Goal: Use online tool/utility: Utilize a website feature to perform a specific function

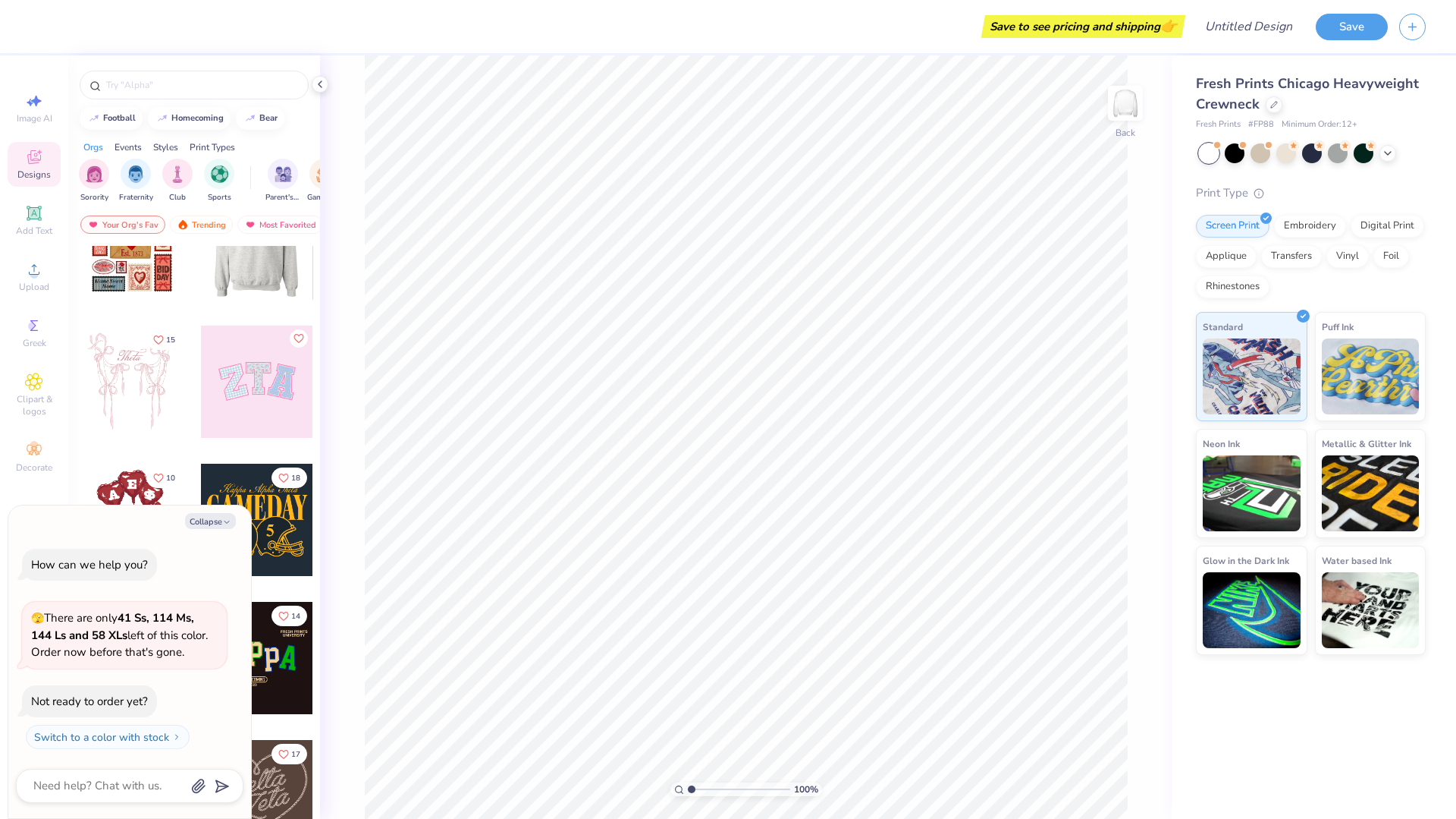
scroll to position [166, 0]
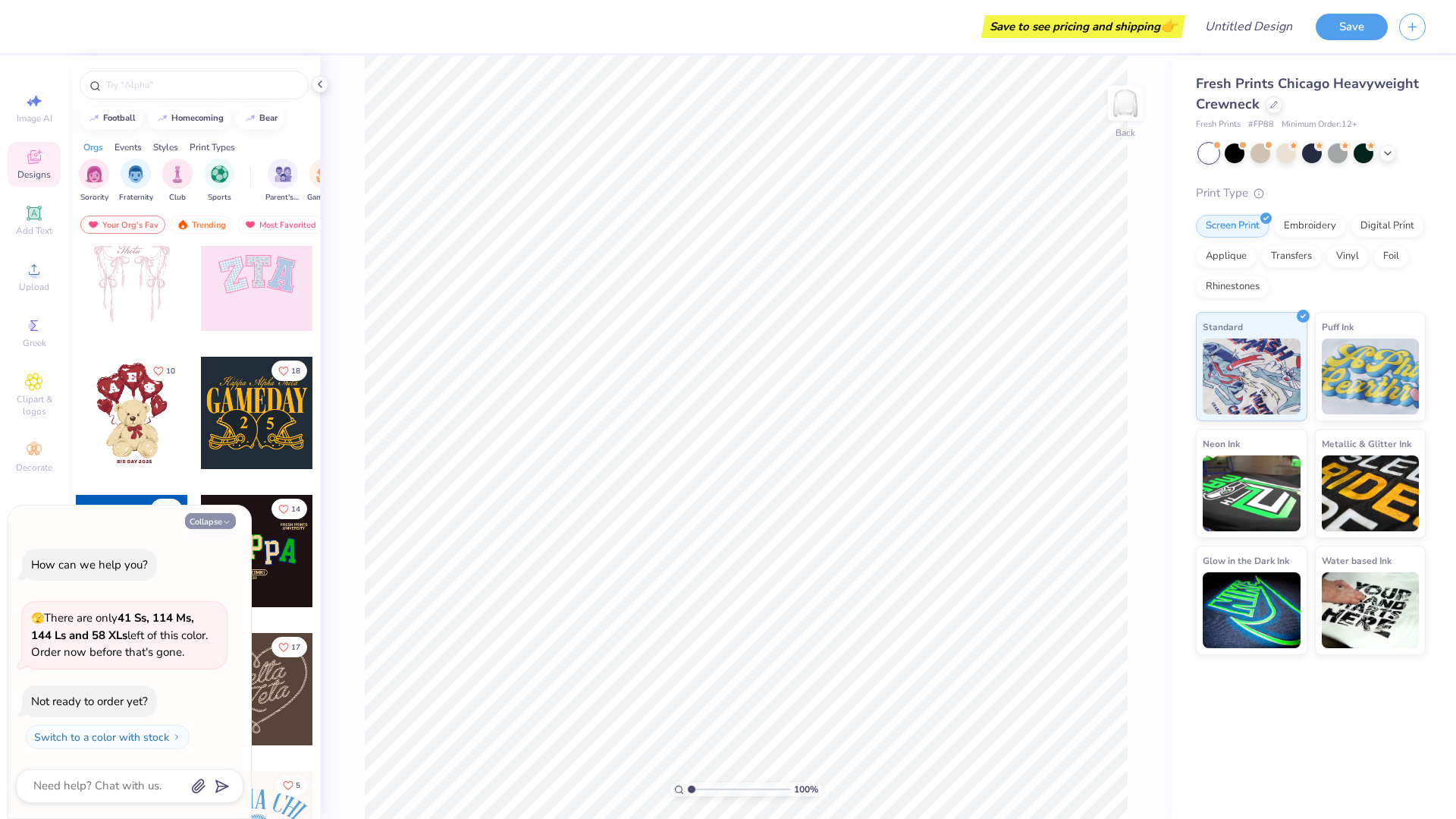
click at [225, 520] on icon "button" at bounding box center [226, 521] width 9 height 9
type textarea "x"
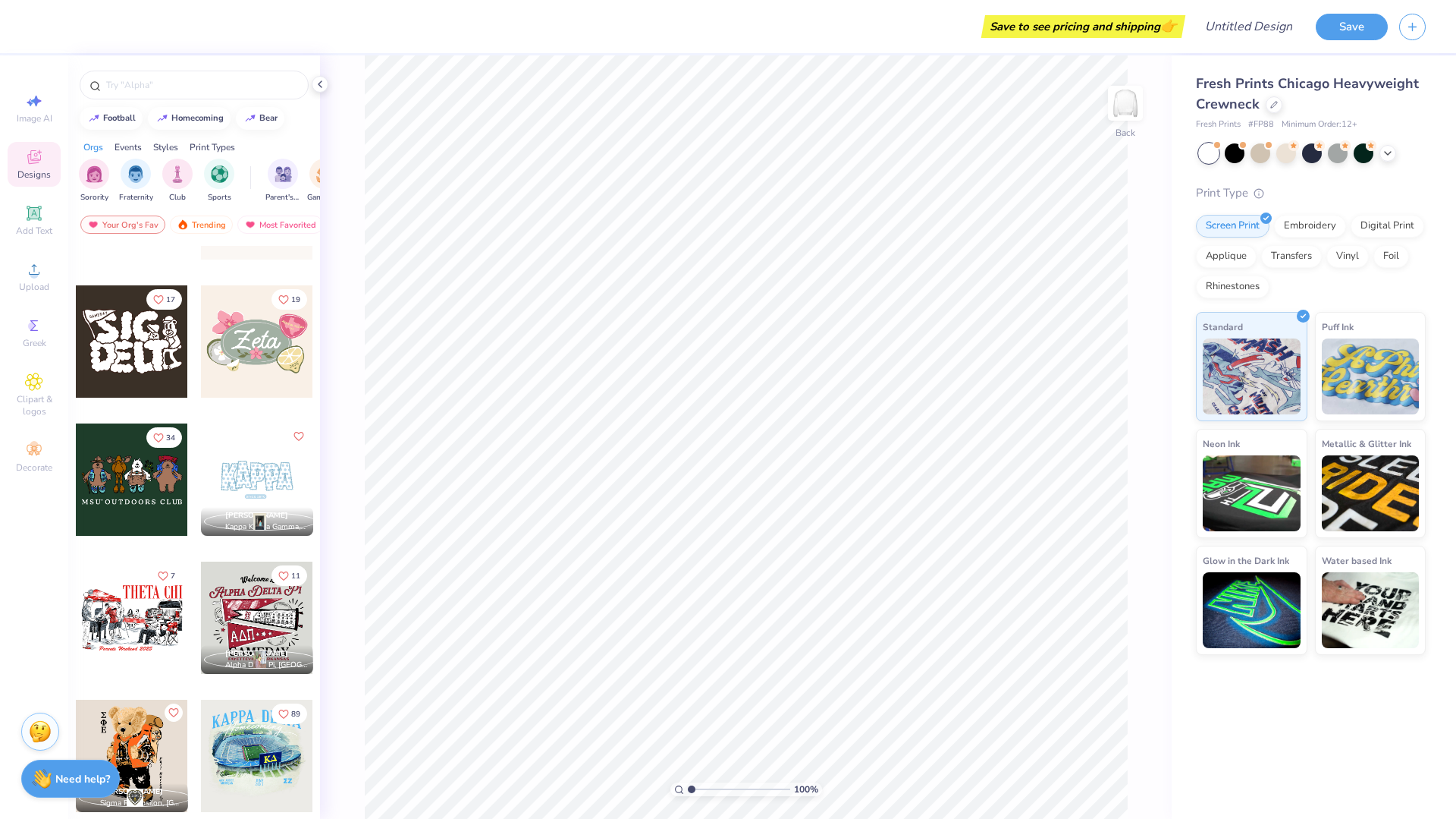
scroll to position [791, 0]
click at [247, 611] on div at bounding box center [257, 616] width 112 height 112
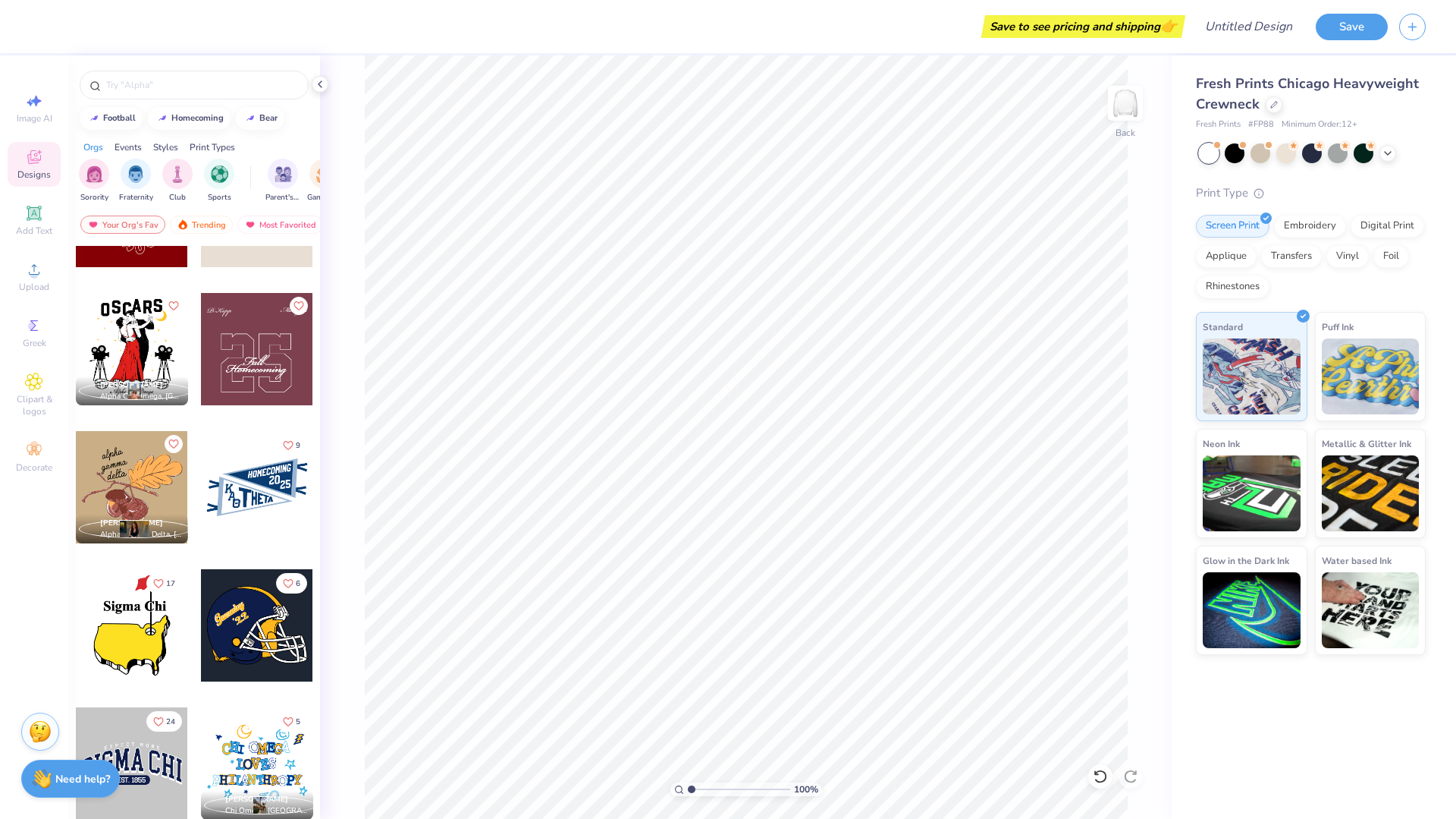
scroll to position [10036, 0]
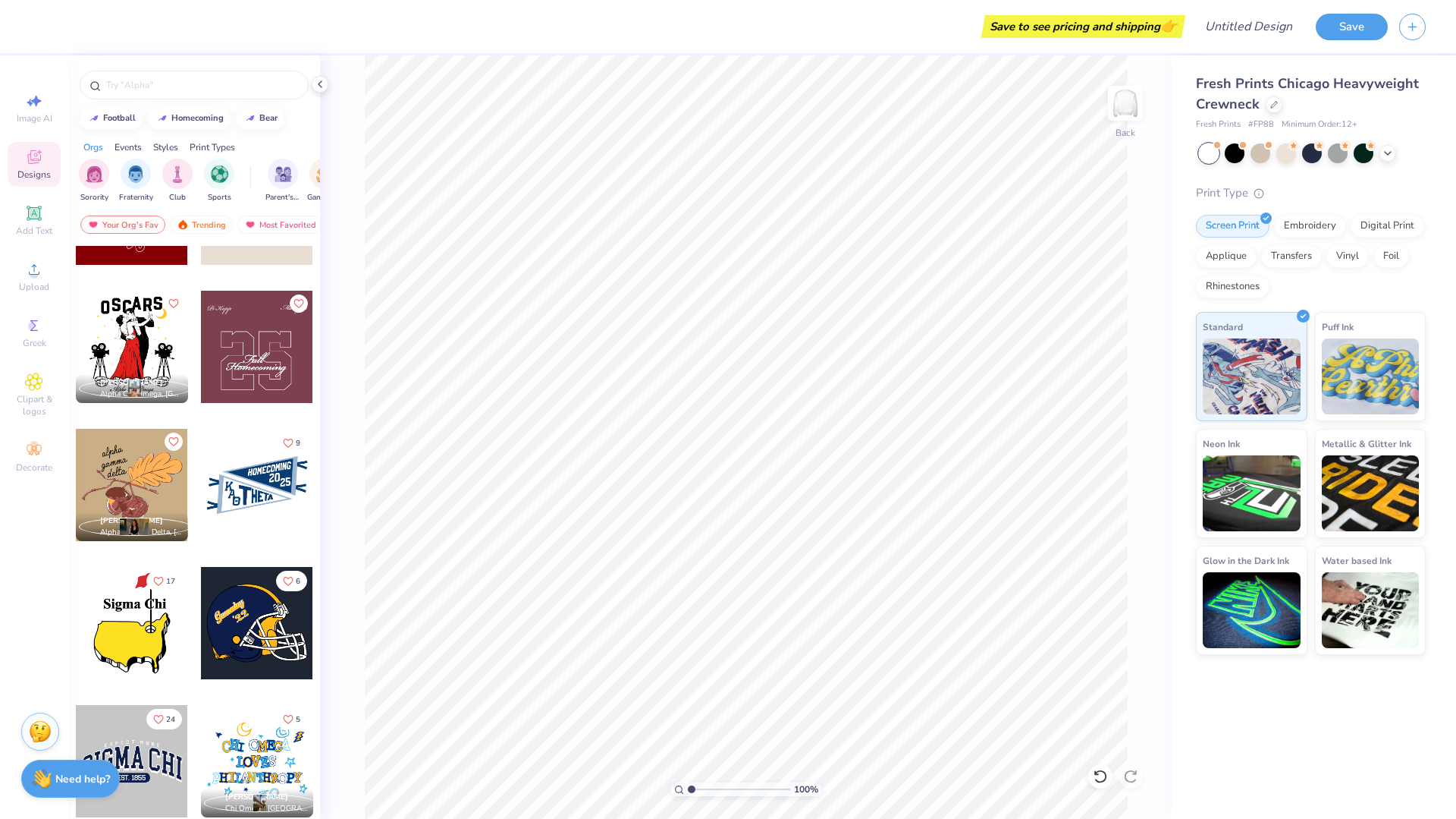
click at [260, 509] on div at bounding box center [257, 485] width 112 height 112
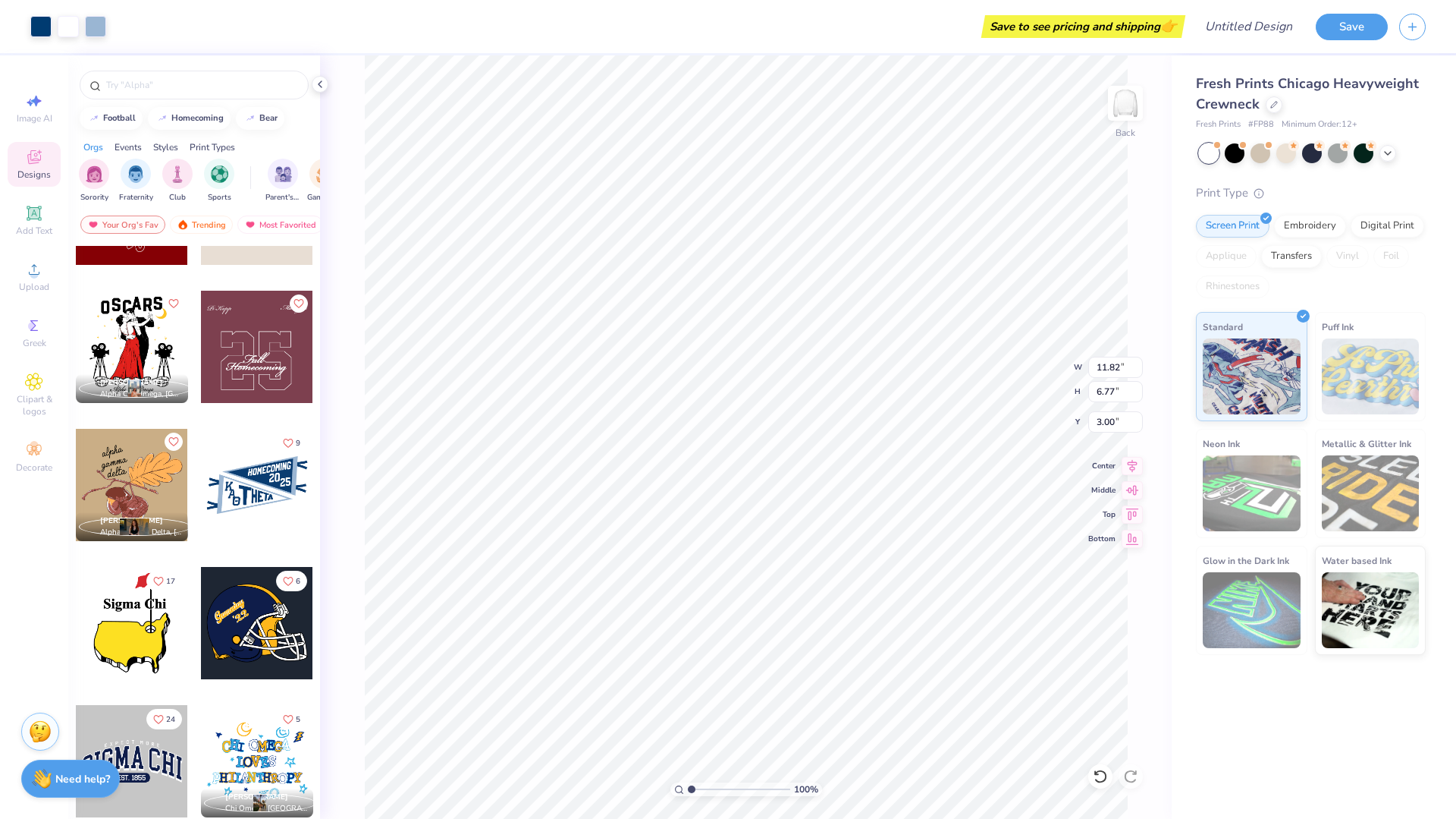
type input "11.82"
type input "6.77"
type input "3.73"
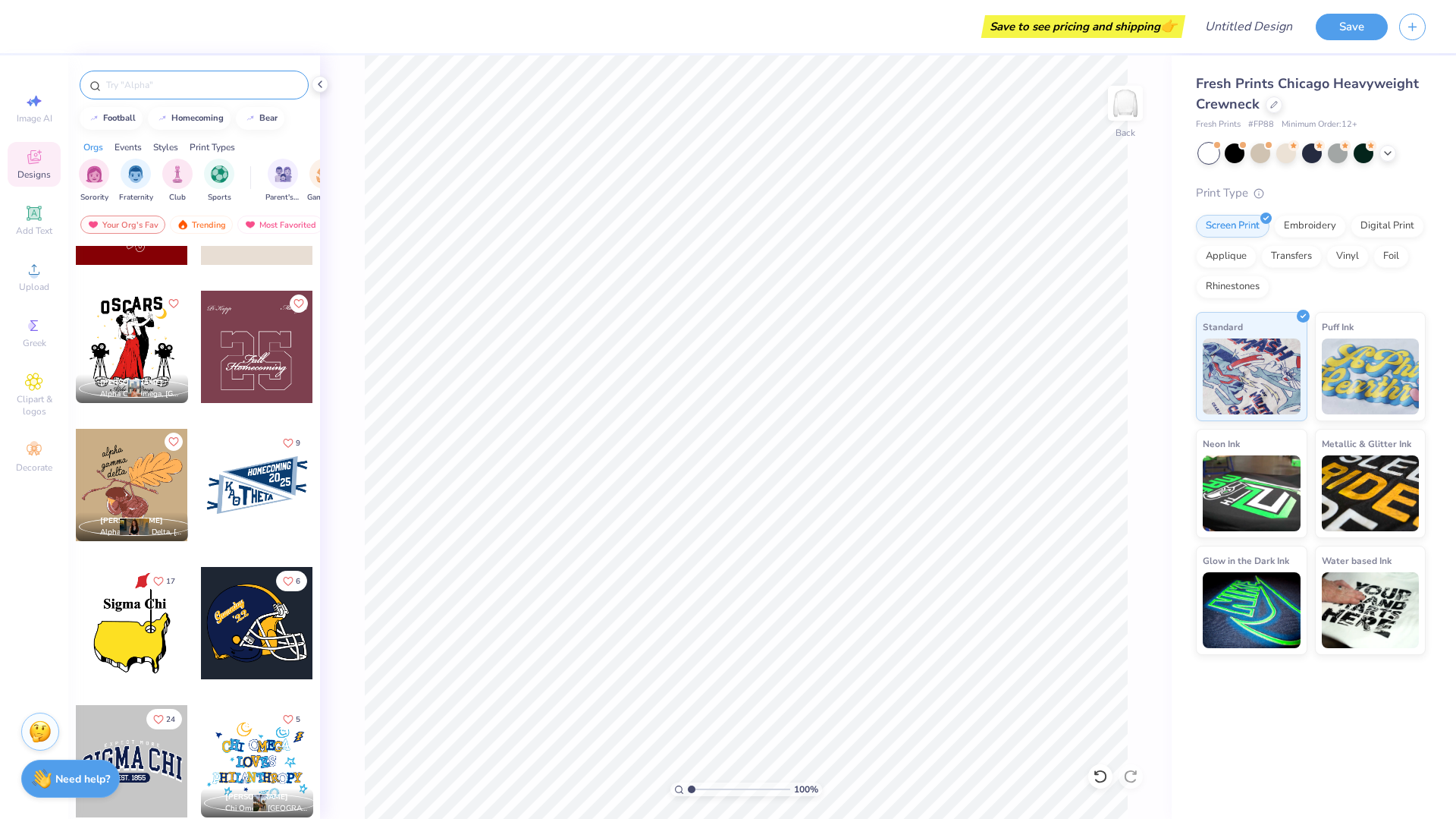
click at [233, 93] on div at bounding box center [194, 85] width 229 height 29
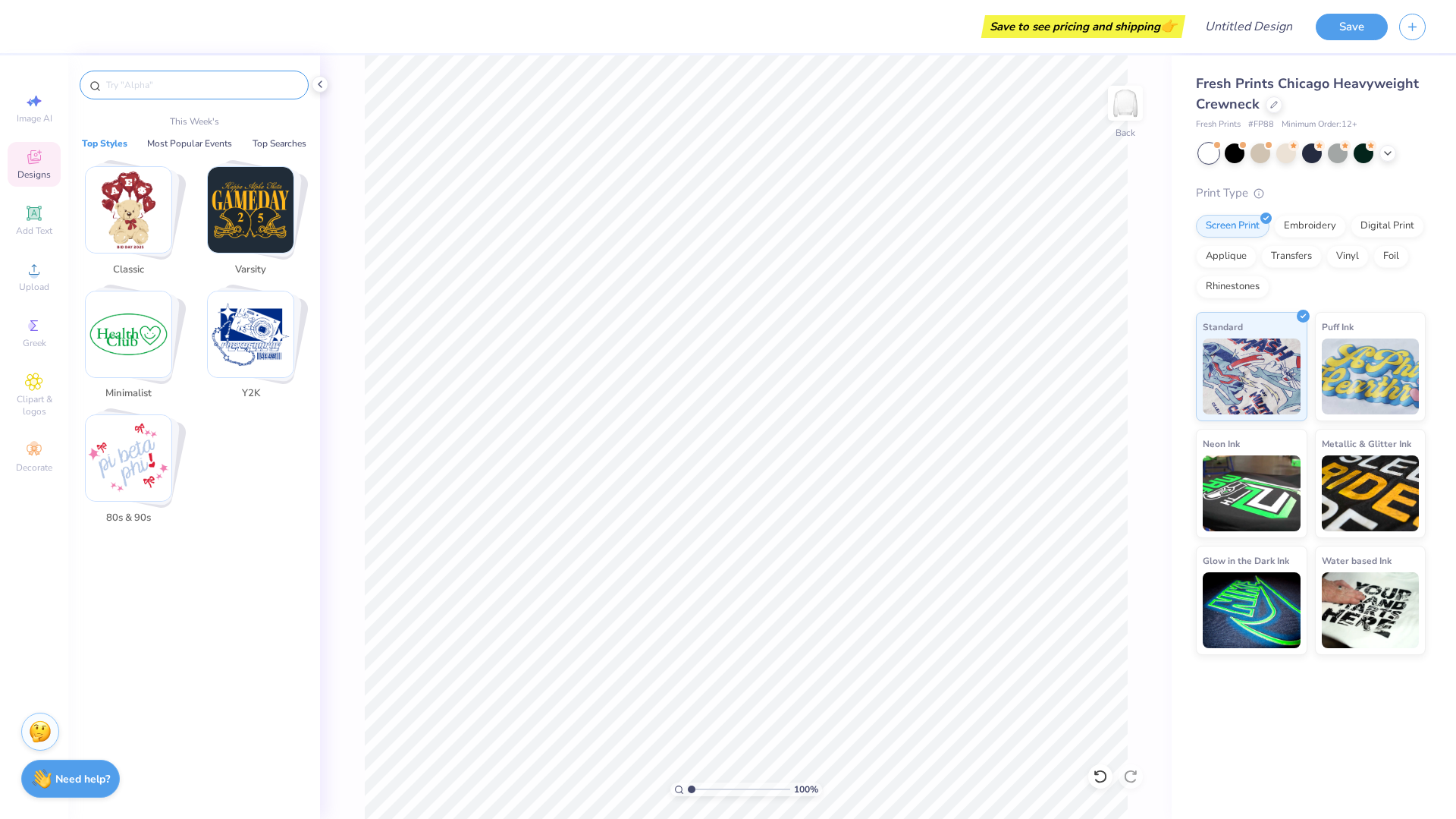
click at [230, 87] on input "text" at bounding box center [201, 85] width 194 height 15
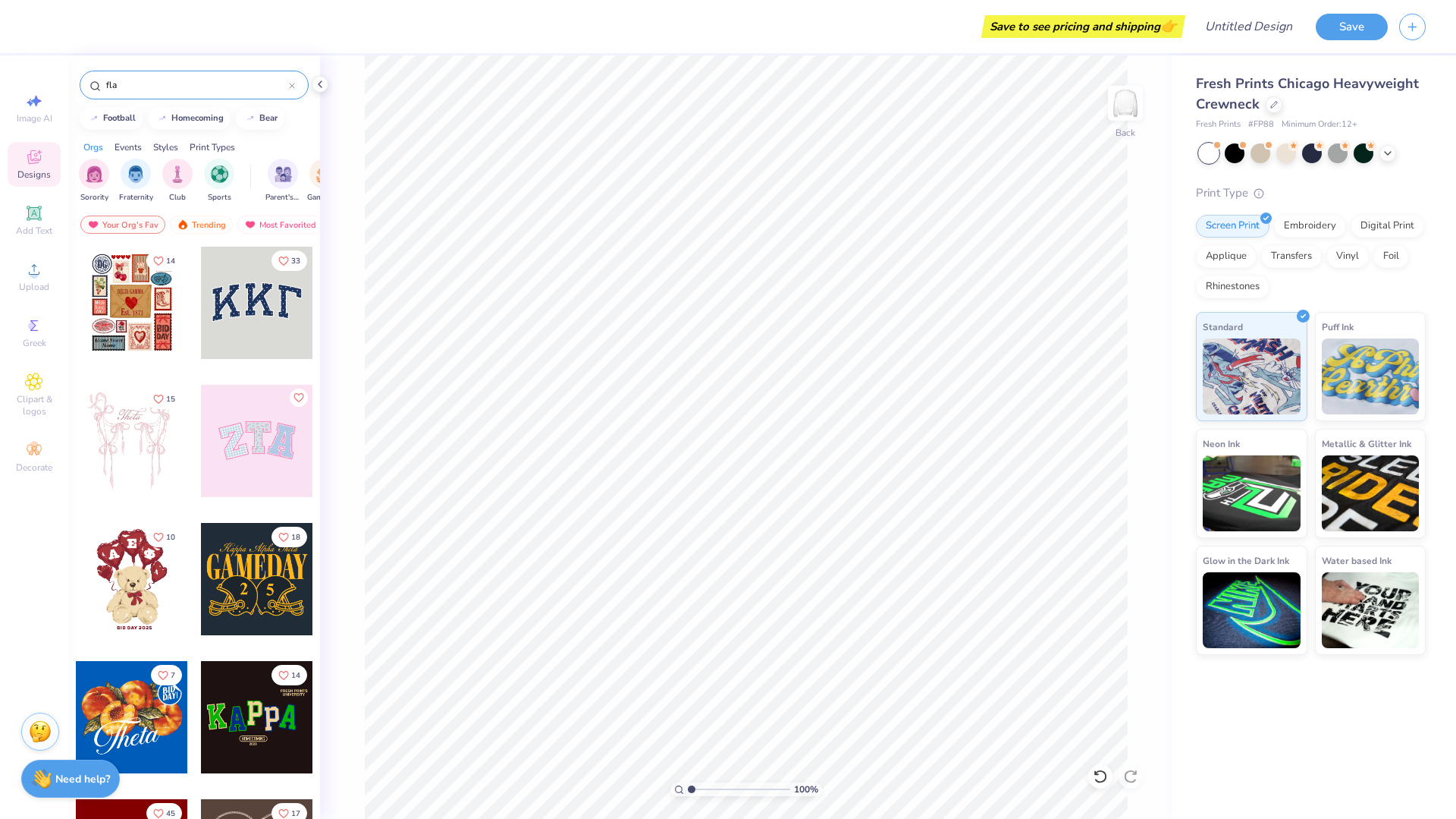
type input "flag"
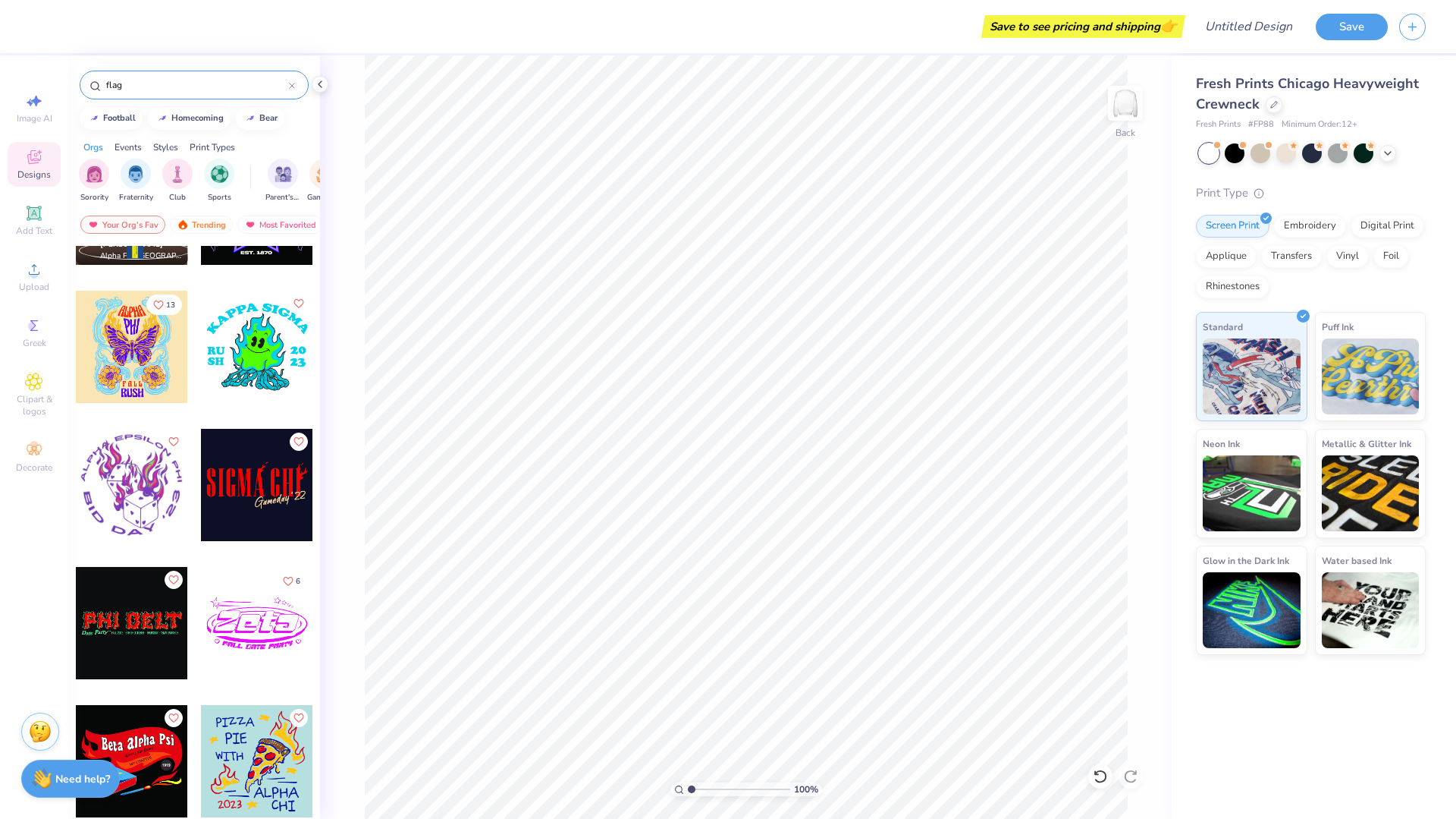
scroll to position [12101, 0]
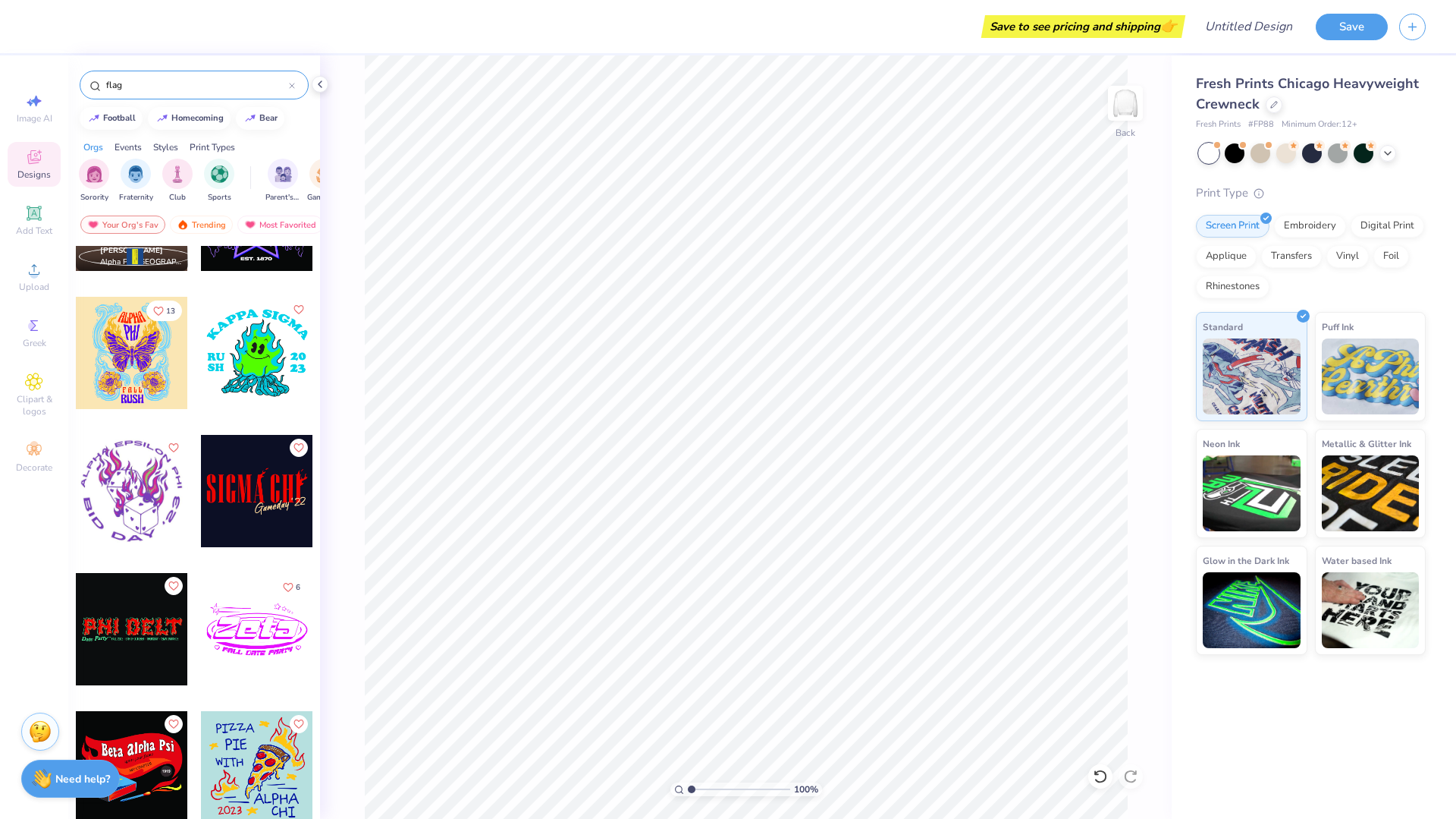
click at [295, 86] on icon at bounding box center [292, 86] width 6 height 6
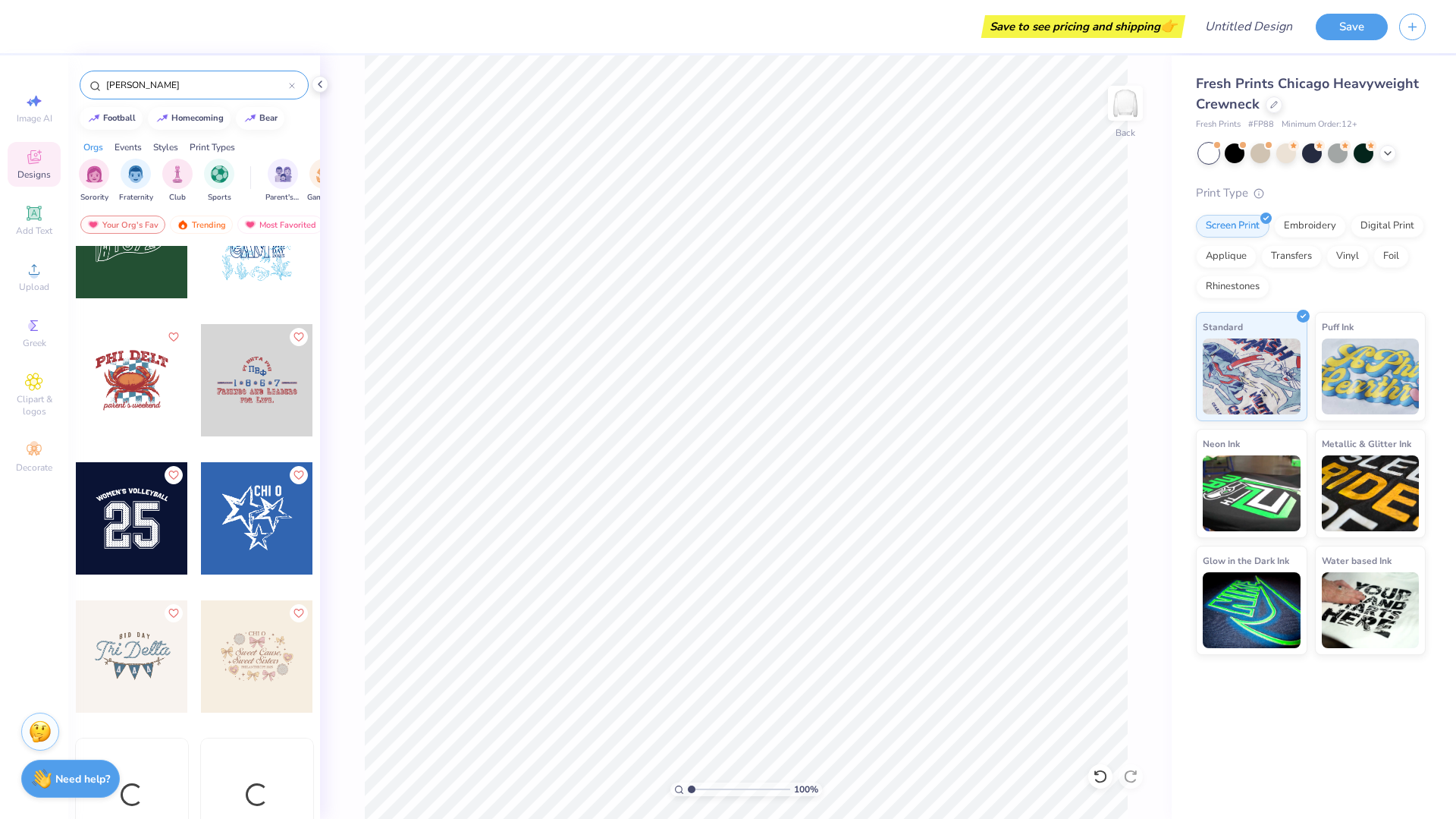
type input "kappa"
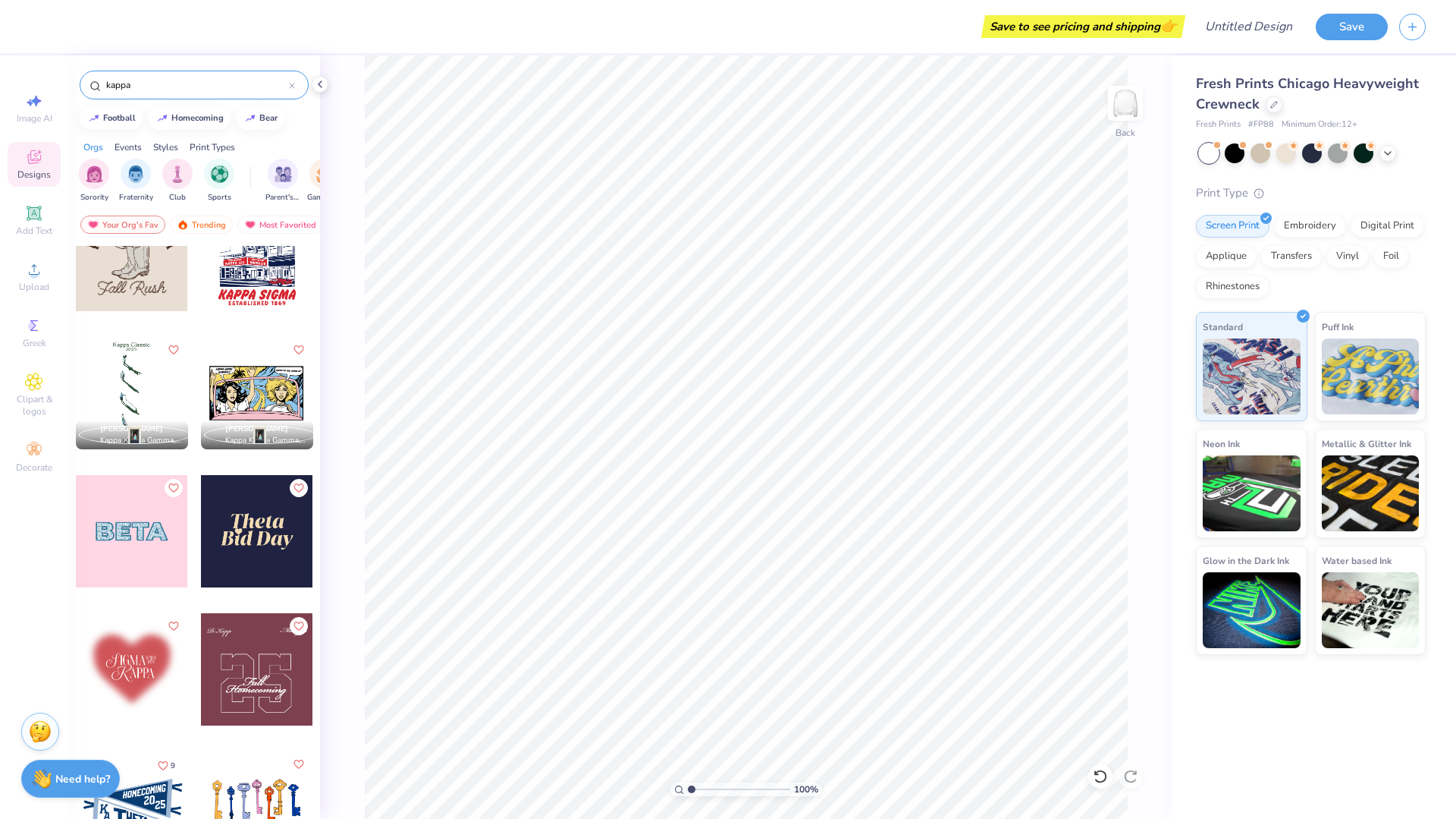
scroll to position [1982, 0]
click at [290, 86] on icon at bounding box center [292, 86] width 6 height 6
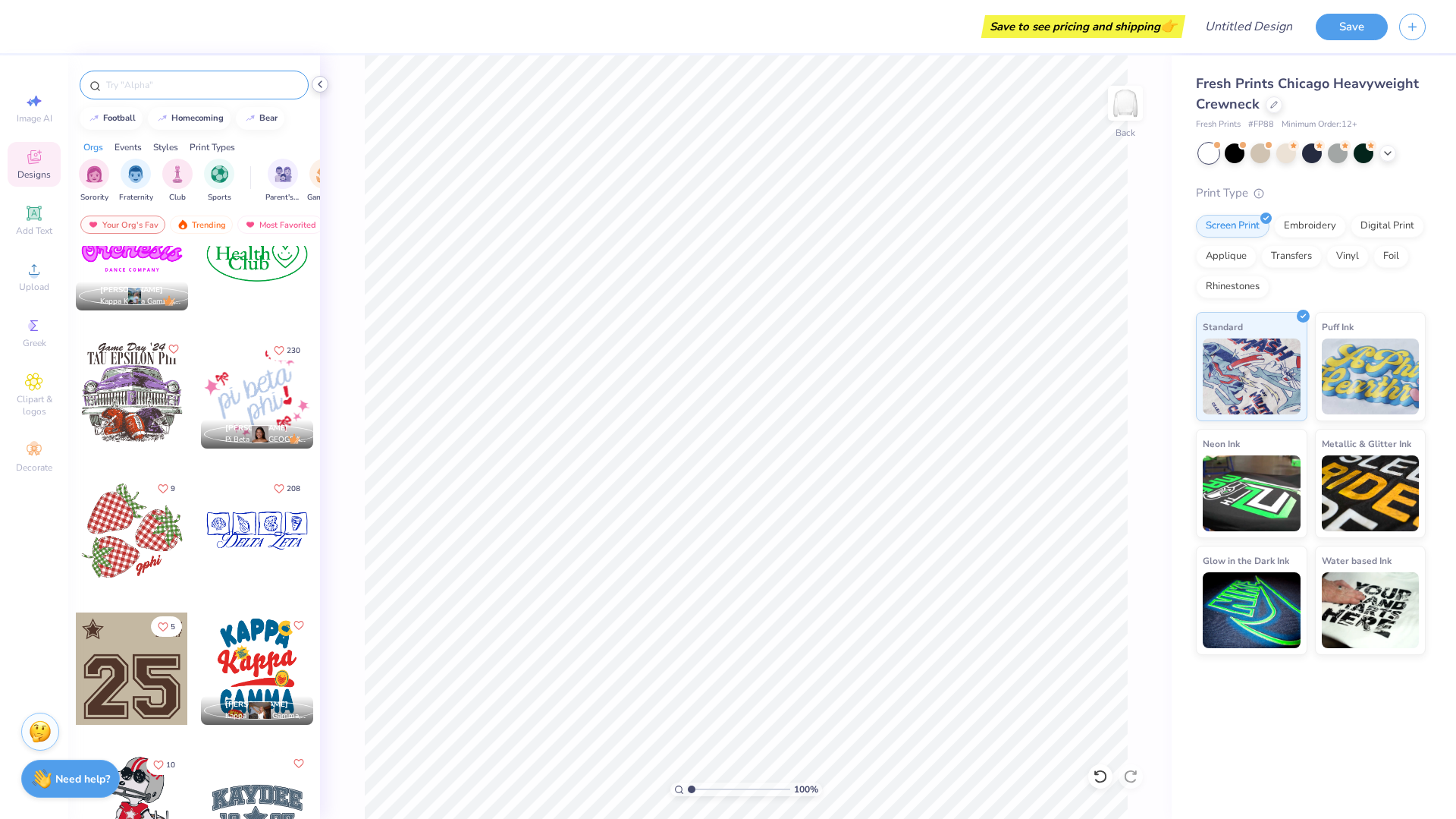
click at [314, 89] on icon at bounding box center [320, 84] width 12 height 12
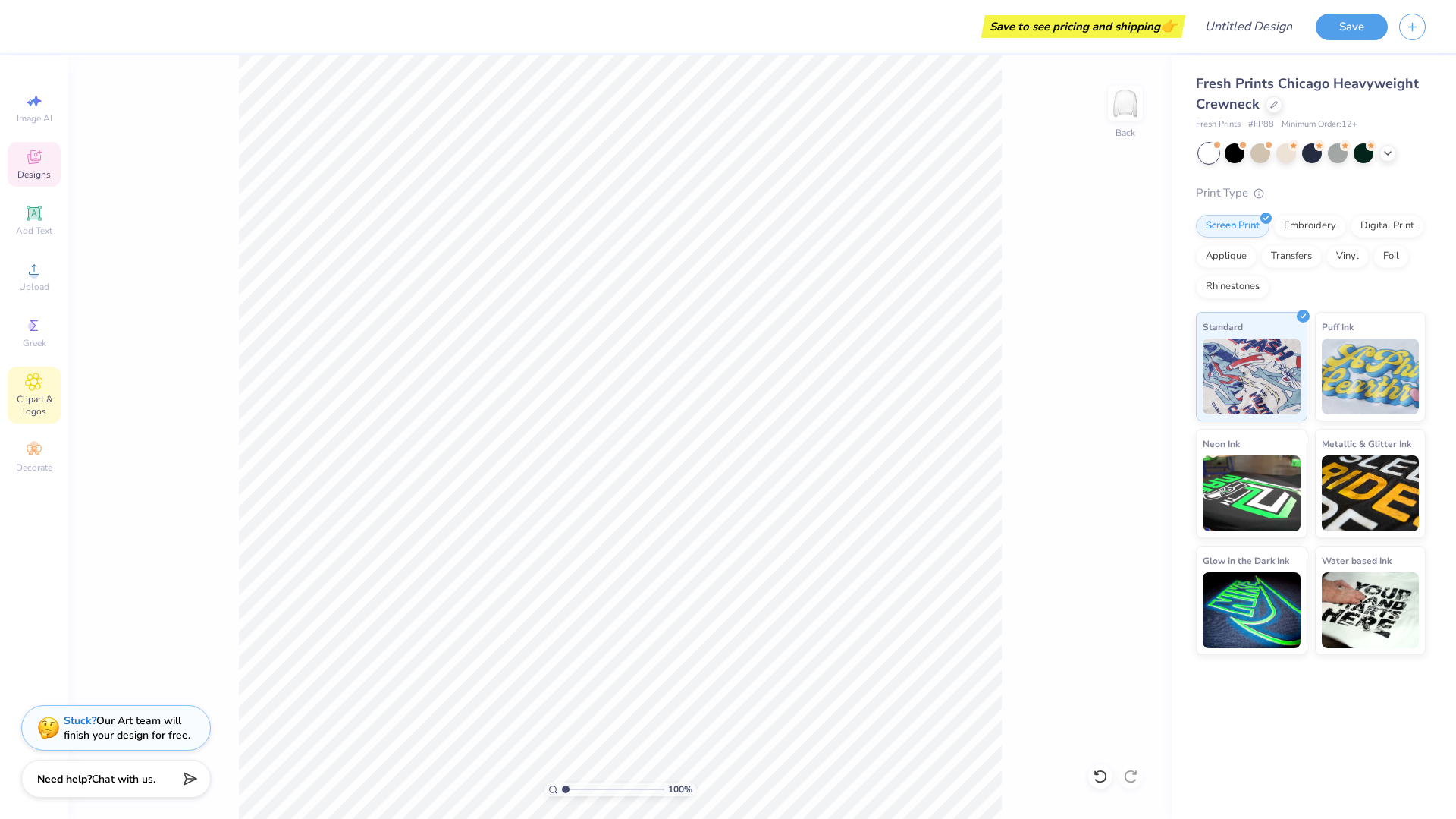
click at [43, 387] on icon at bounding box center [34, 381] width 17 height 18
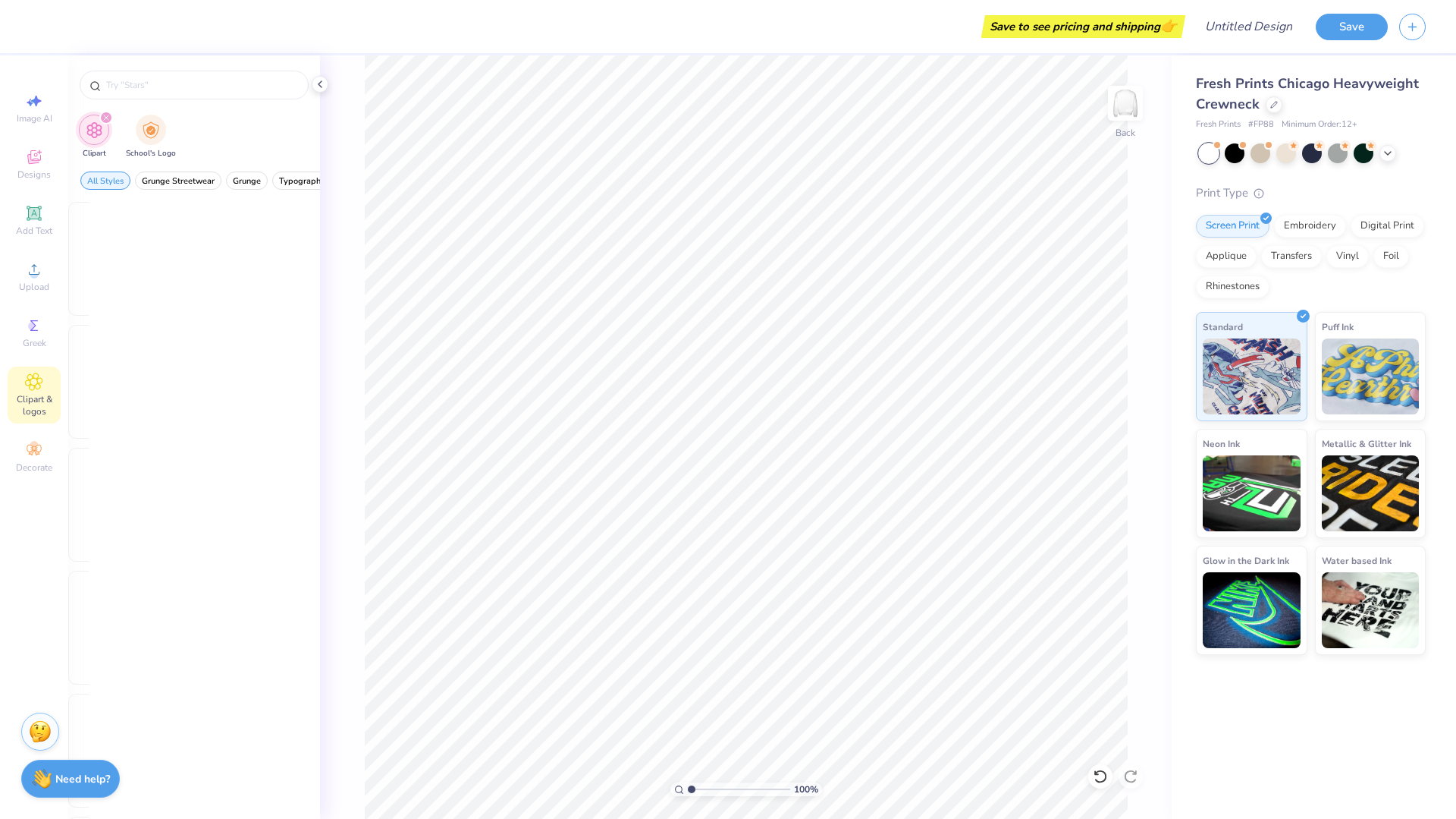
scroll to position [0, 0]
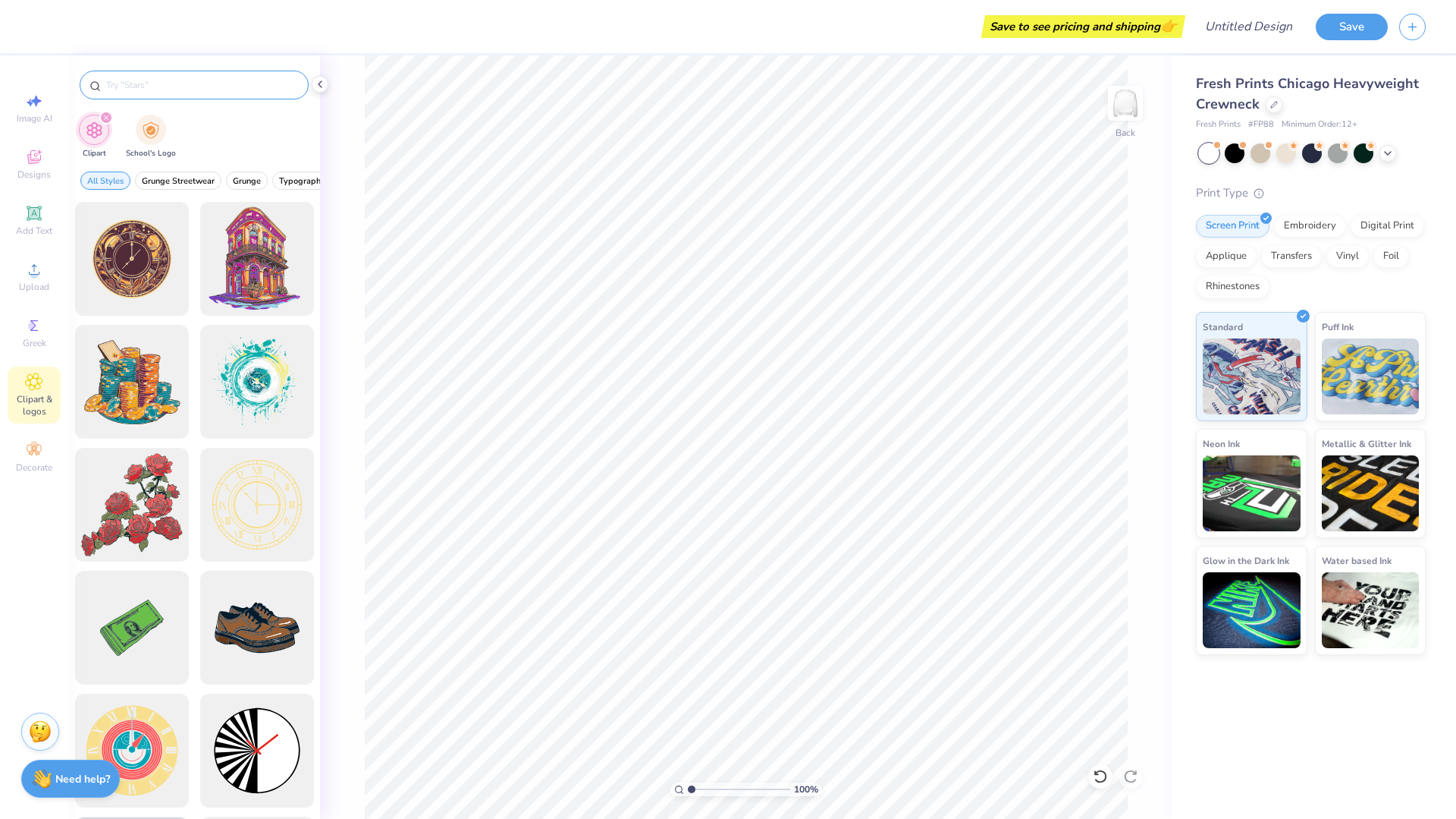
click at [173, 86] on input "text" at bounding box center [201, 85] width 194 height 15
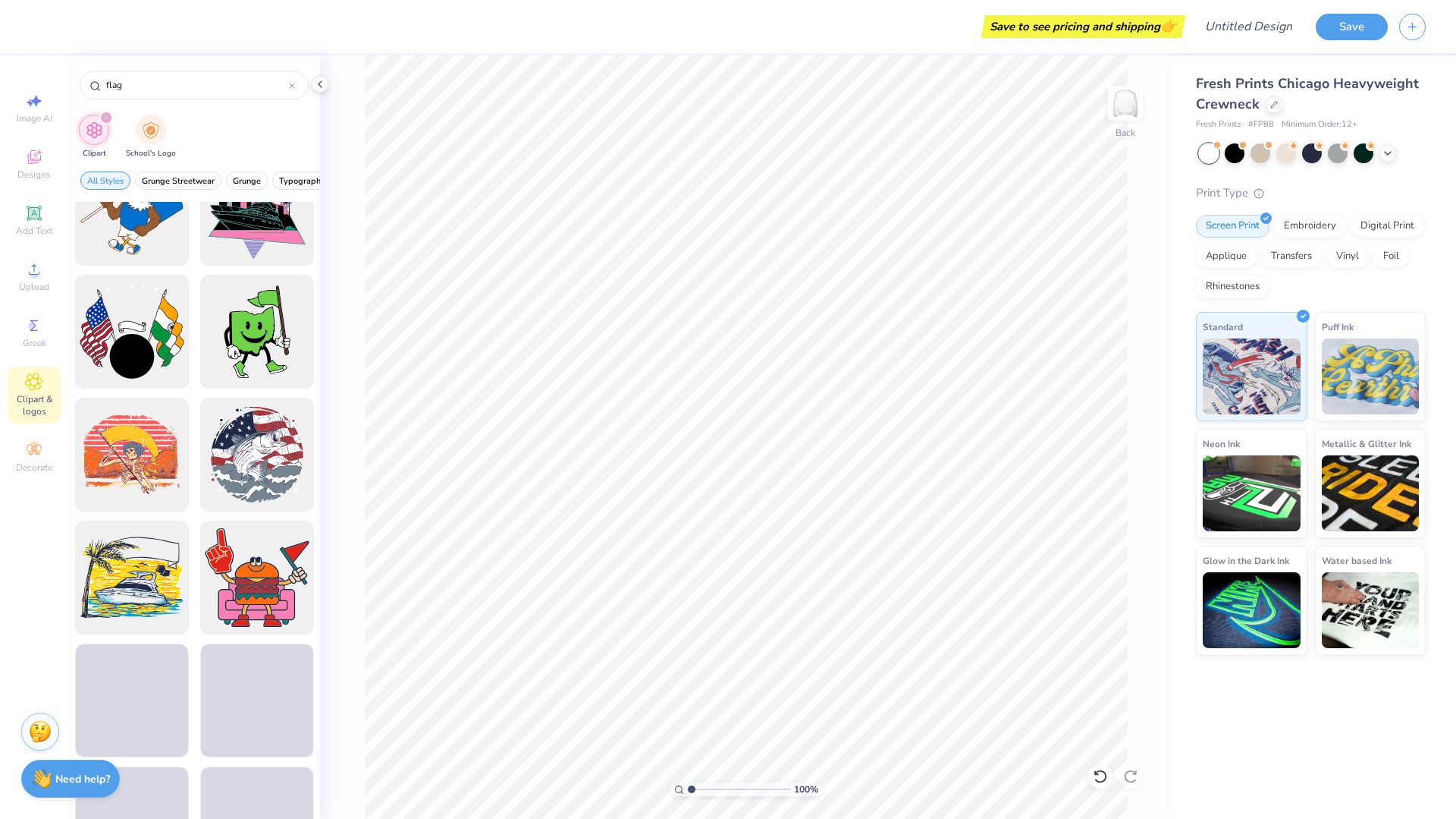
scroll to position [2633, 0]
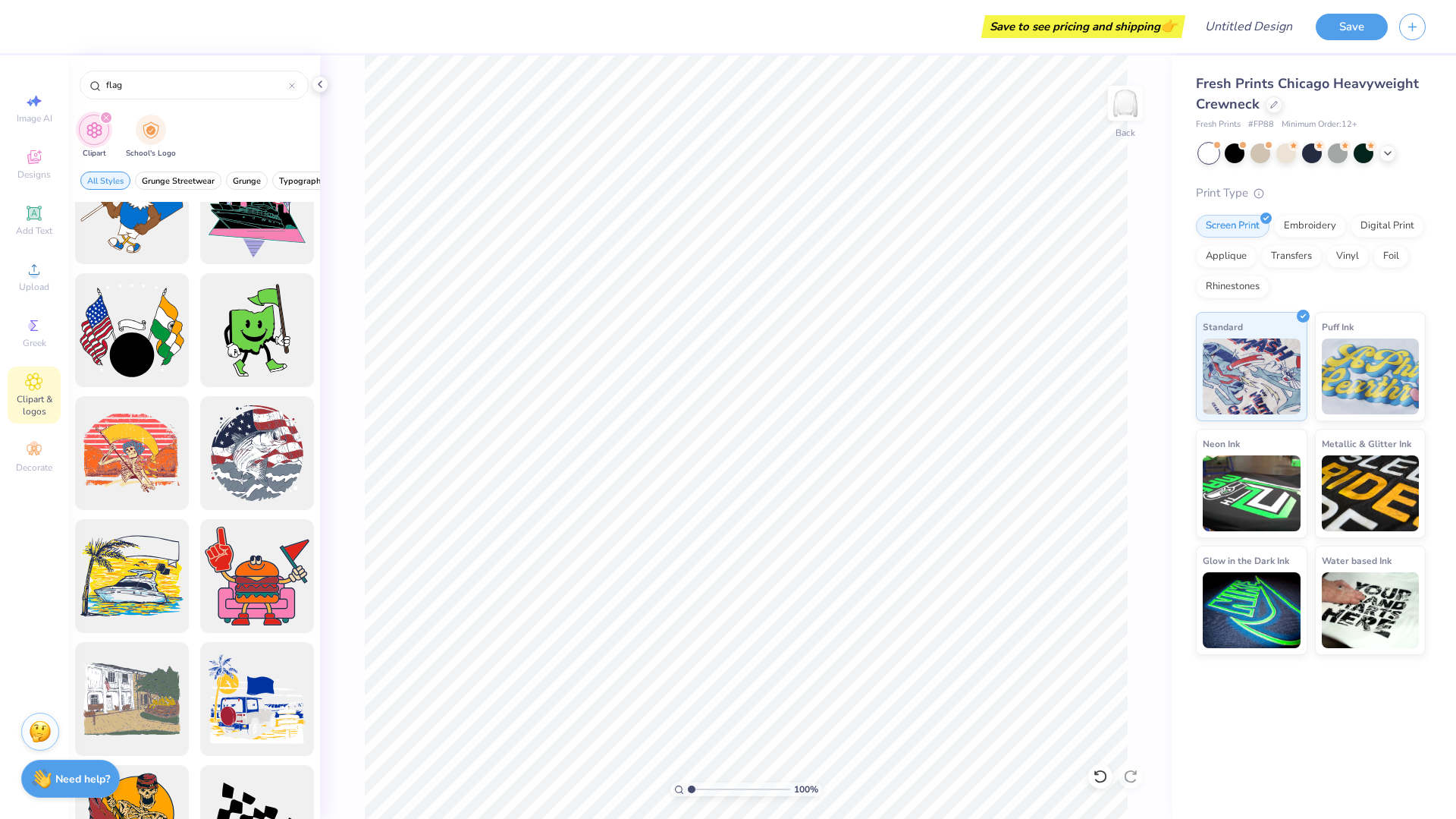
type input "flag"
